Goal: Transaction & Acquisition: Purchase product/service

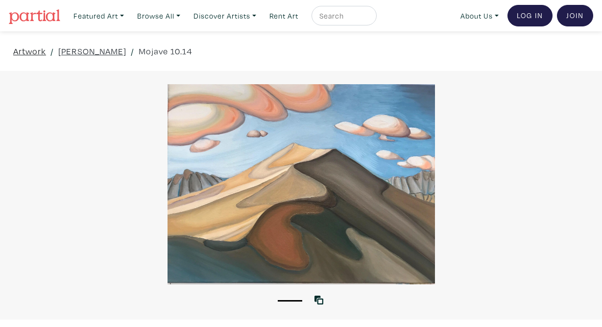
click at [24, 52] on link "Artwork" at bounding box center [29, 51] width 33 height 13
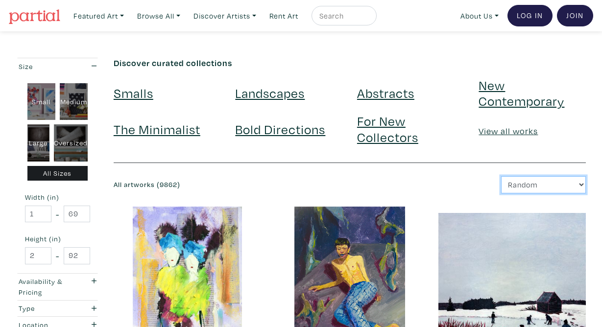
click at [520, 184] on select "Newest Random Price: Low to High Price: High to Low" at bounding box center [543, 184] width 85 height 17
select select "id"
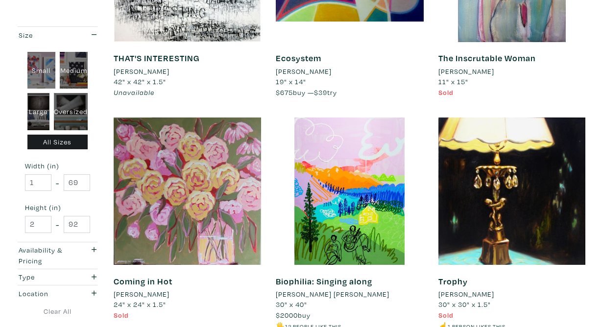
scroll to position [405, 0]
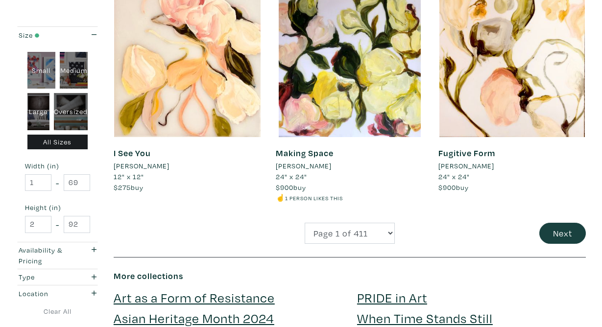
scroll to position [1844, 0]
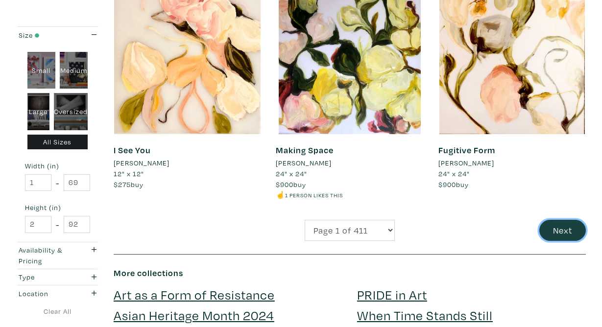
click at [569, 220] on button "Next" at bounding box center [562, 230] width 47 height 21
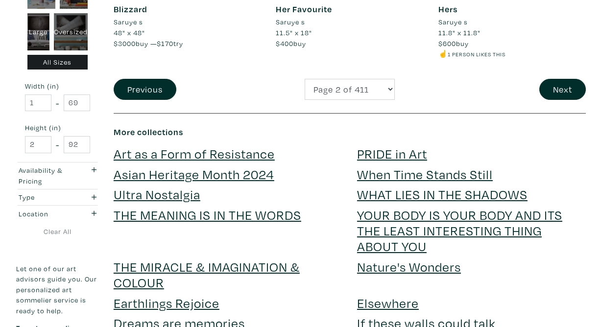
scroll to position [1822, 0]
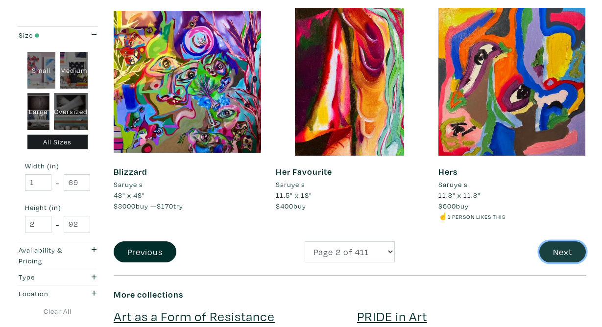
click at [561, 254] on button "Next" at bounding box center [562, 251] width 47 height 21
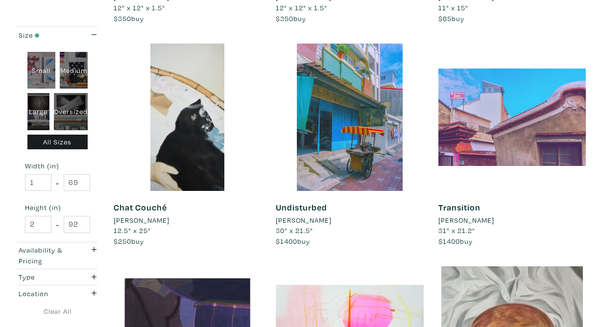
scroll to position [1752, 0]
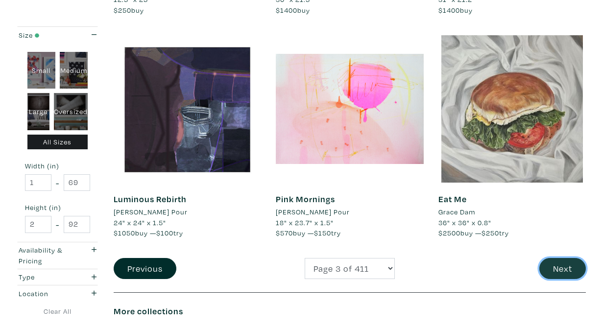
click at [555, 264] on button "Next" at bounding box center [562, 268] width 47 height 21
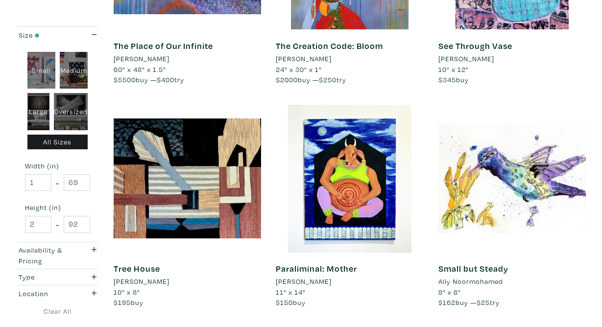
scroll to position [1219, 0]
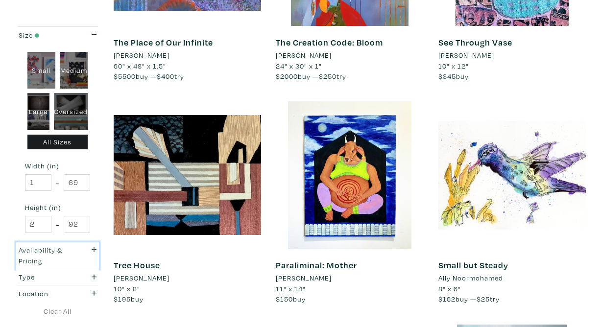
click at [72, 254] on div "Availability & Pricing" at bounding box center [46, 255] width 55 height 21
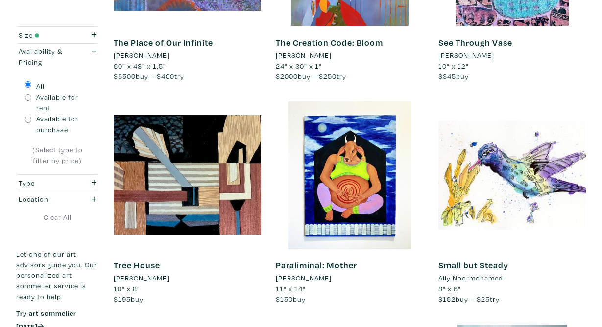
click at [28, 121] on input "Available for purchase" at bounding box center [28, 120] width 6 height 6
radio input "true"
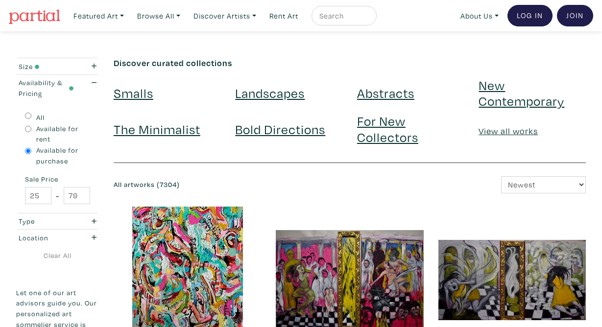
scroll to position [2, 0]
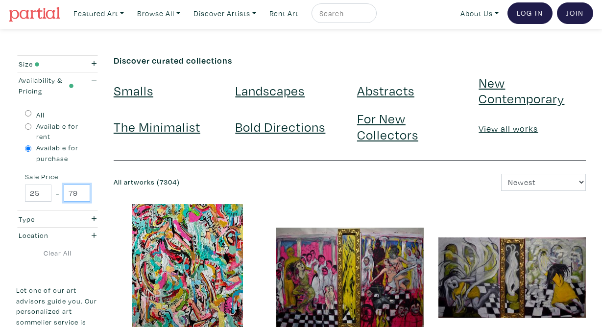
click at [75, 185] on input "79300" at bounding box center [77, 193] width 26 height 17
drag, startPoint x: 70, startPoint y: 195, endPoint x: 99, endPoint y: 195, distance: 28.9
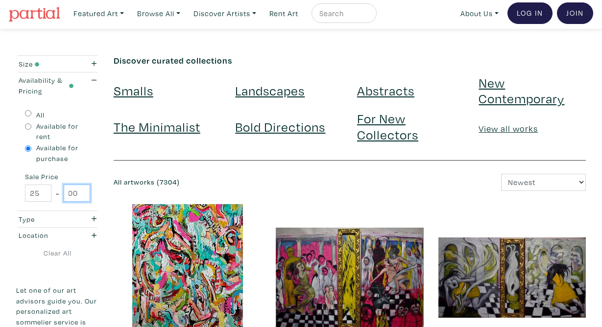
type input "1500"
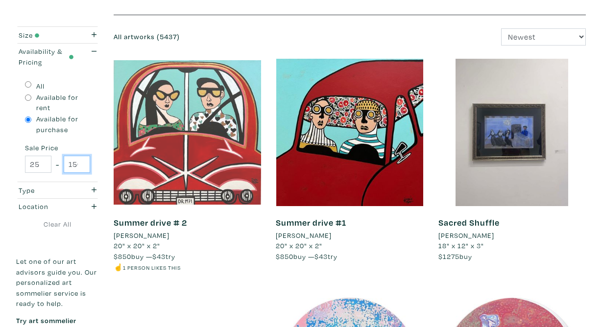
scroll to position [0, 9]
drag, startPoint x: 69, startPoint y: 167, endPoint x: 155, endPoint y: 166, distance: 86.7
type input "1"
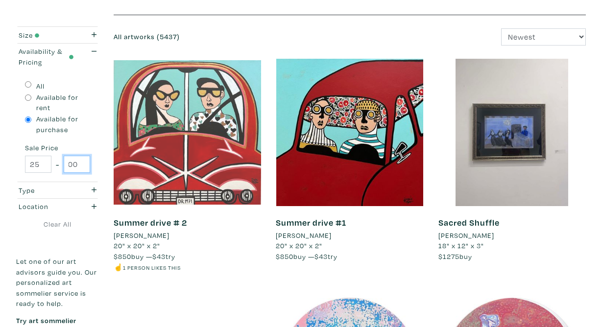
scroll to position [0, 9]
type input "1000"
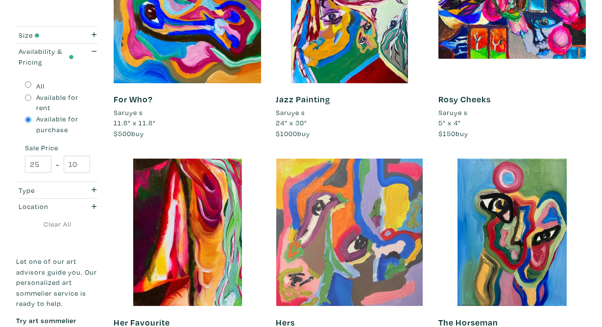
scroll to position [1826, 0]
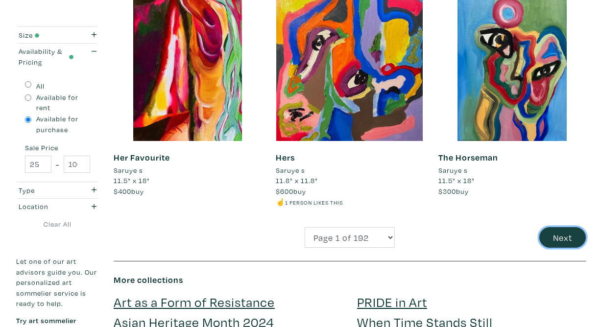
click at [556, 234] on button "Next" at bounding box center [562, 237] width 47 height 21
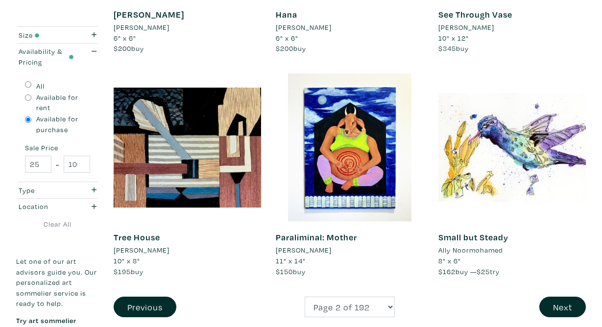
scroll to position [1804, 0]
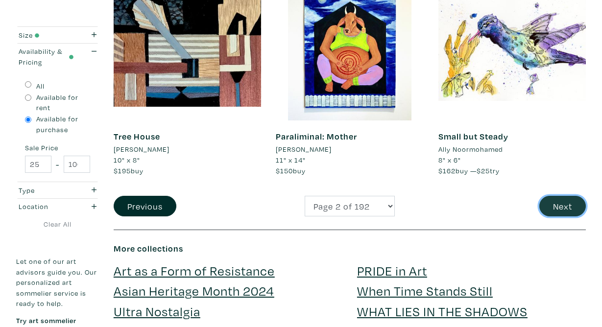
click at [559, 208] on button "Next" at bounding box center [562, 206] width 47 height 21
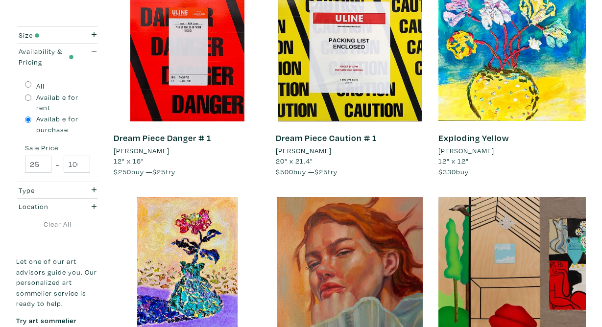
scroll to position [1784, 0]
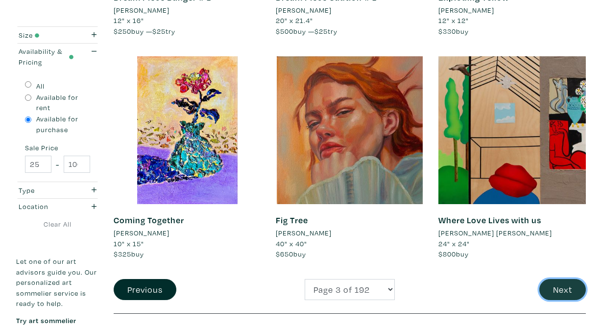
click at [556, 287] on button "Next" at bounding box center [562, 289] width 47 height 21
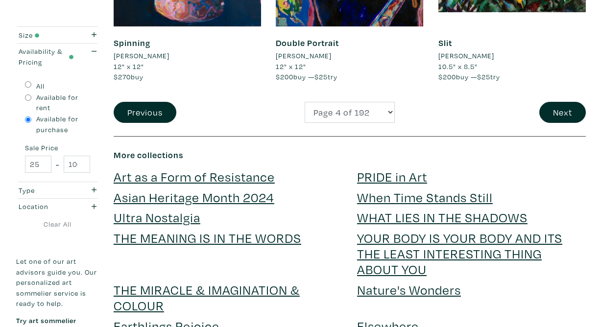
scroll to position [1909, 0]
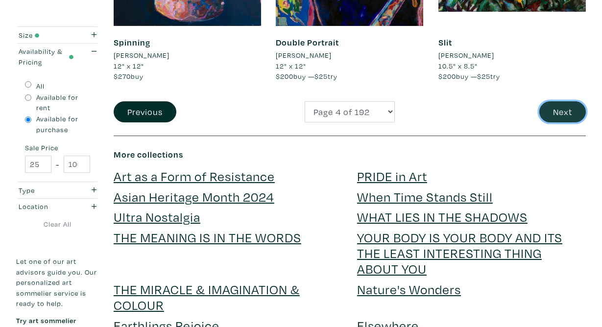
click at [548, 104] on button "Next" at bounding box center [562, 111] width 47 height 21
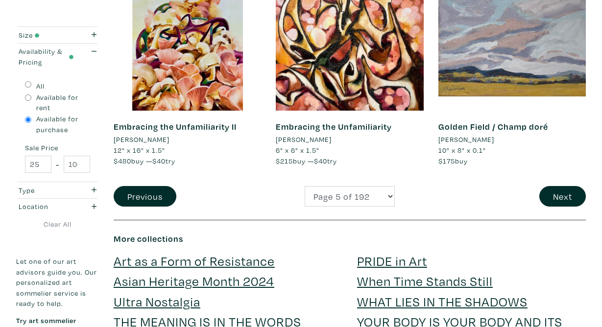
scroll to position [1768, 0]
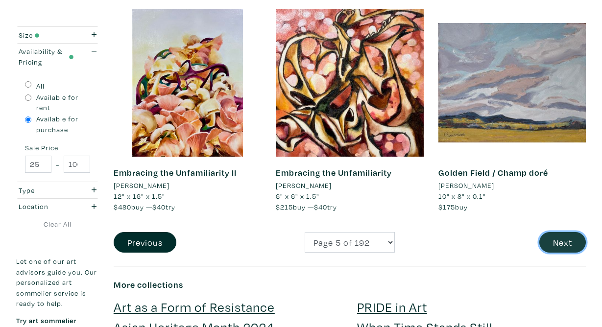
click at [560, 238] on button "Next" at bounding box center [562, 242] width 47 height 21
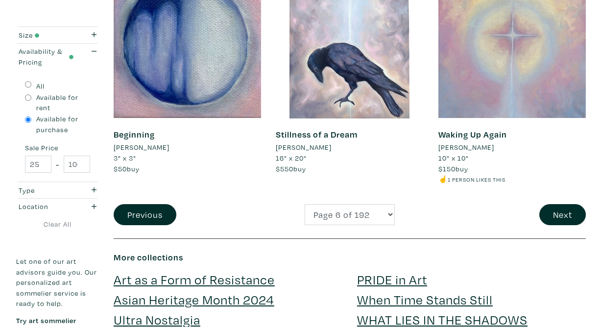
scroll to position [1835, 0]
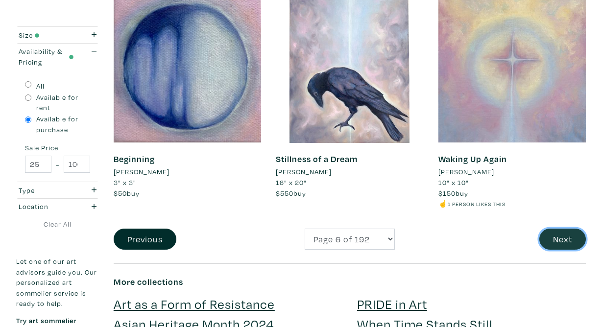
click at [553, 229] on button "Next" at bounding box center [562, 239] width 47 height 21
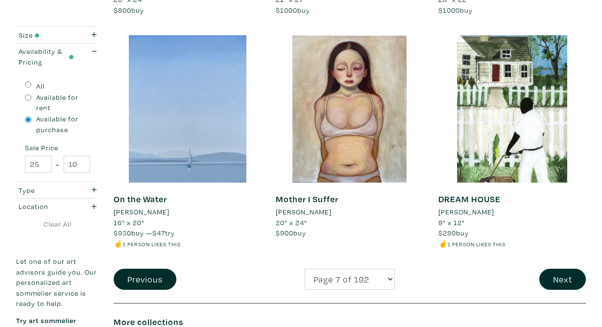
scroll to position [1891, 0]
